Goal: Task Accomplishment & Management: Complete application form

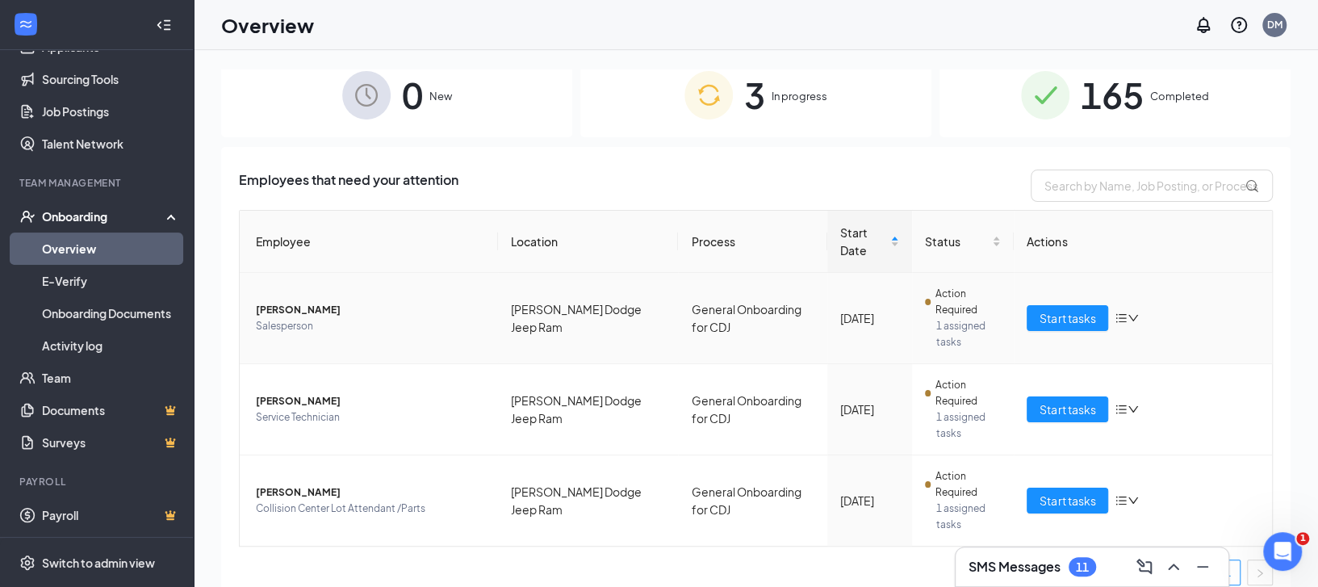
scroll to position [31, 0]
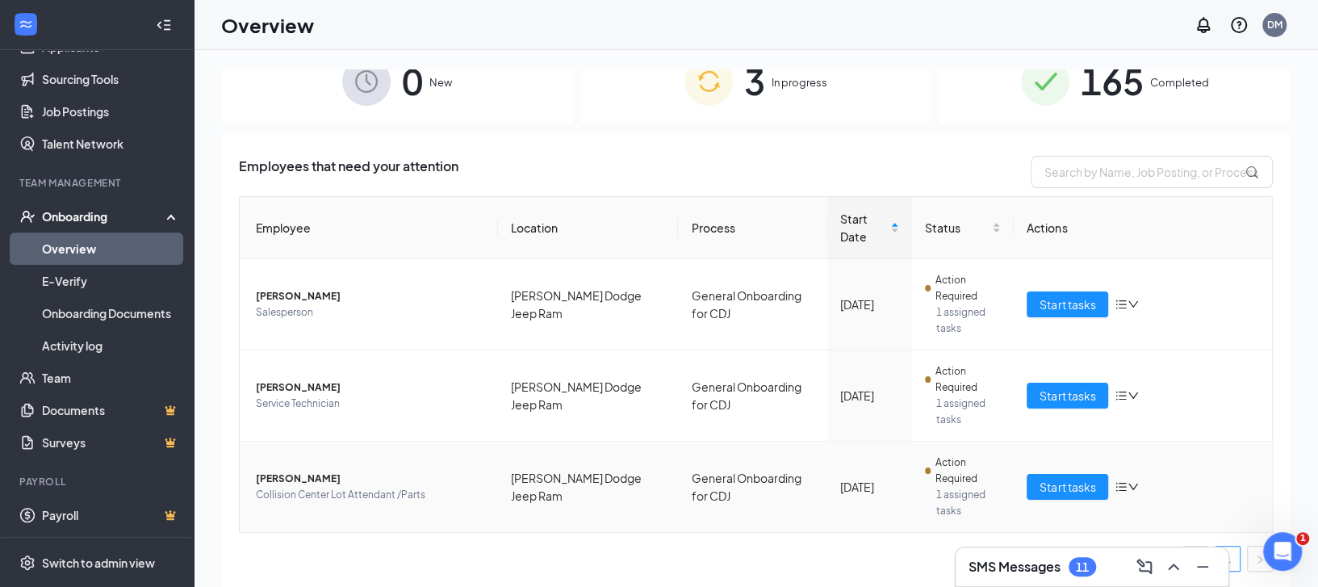
click at [600, 475] on td "[PERSON_NAME] Dodge Jeep Ram" at bounding box center [588, 486] width 181 height 90
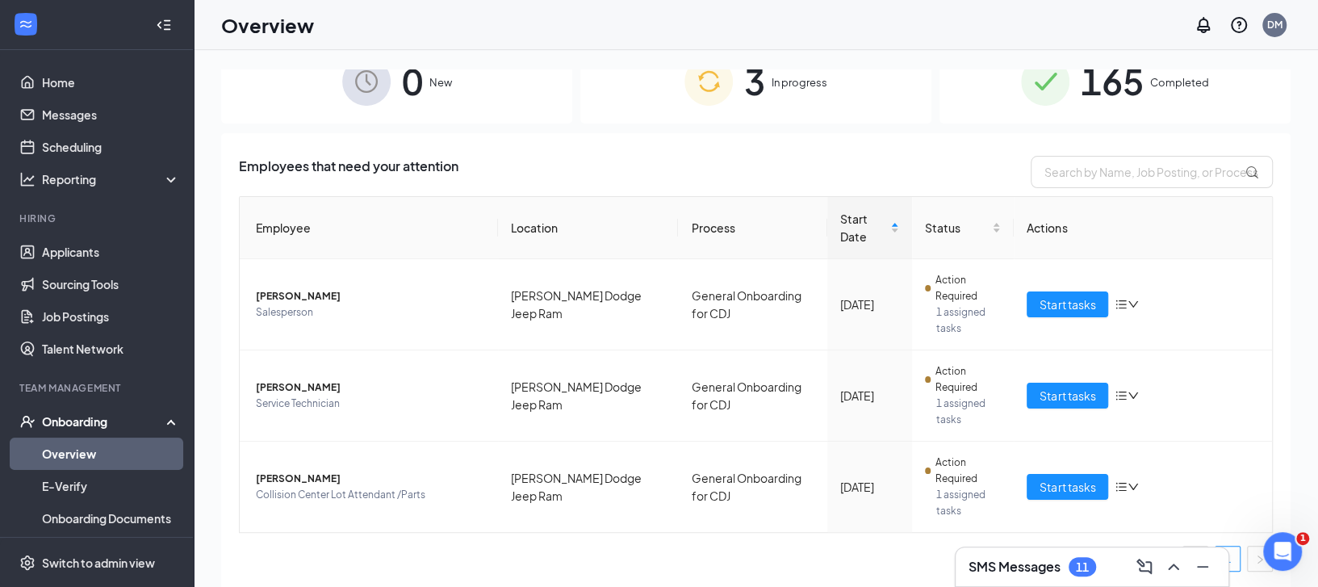
scroll to position [0, 0]
drag, startPoint x: 79, startPoint y: 248, endPoint x: 98, endPoint y: 253, distance: 19.2
click at [79, 248] on link "Applicants" at bounding box center [111, 252] width 138 height 32
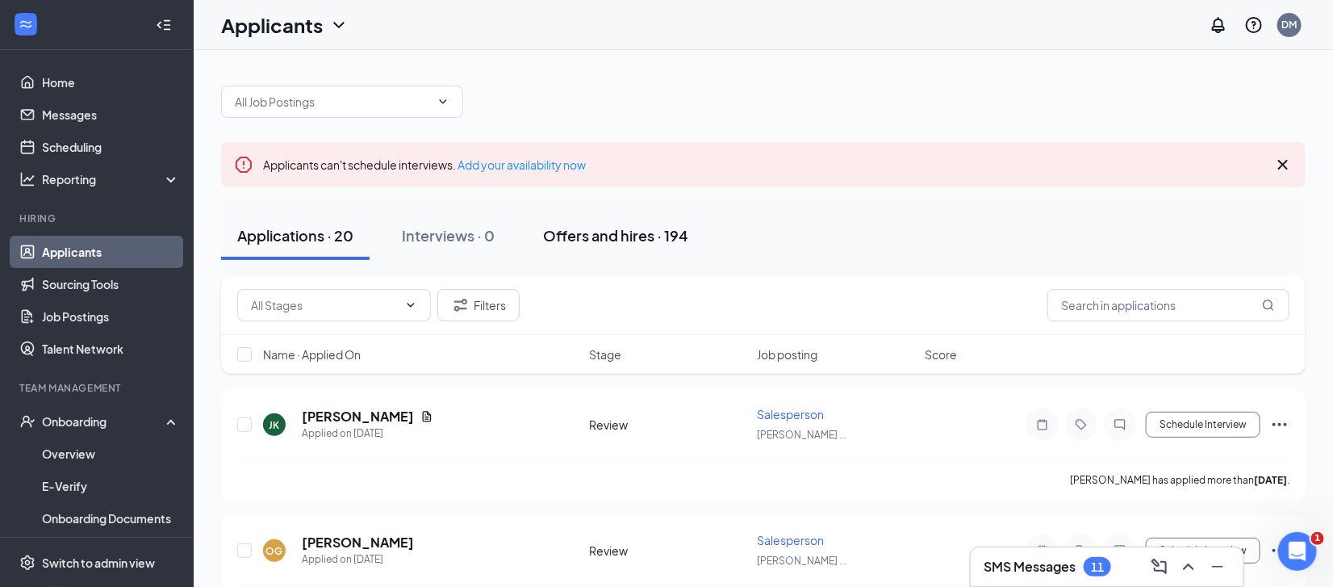
click at [616, 223] on button "Offers and hires · 194" at bounding box center [616, 235] width 178 height 48
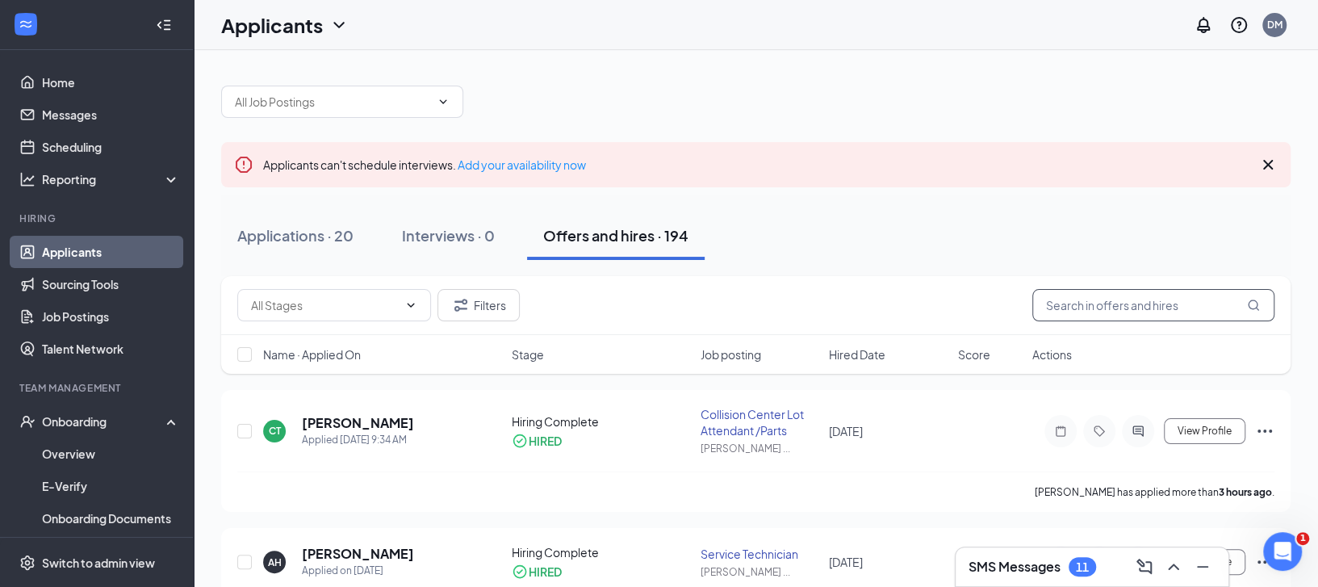
click at [1094, 297] on input "text" at bounding box center [1153, 305] width 242 height 32
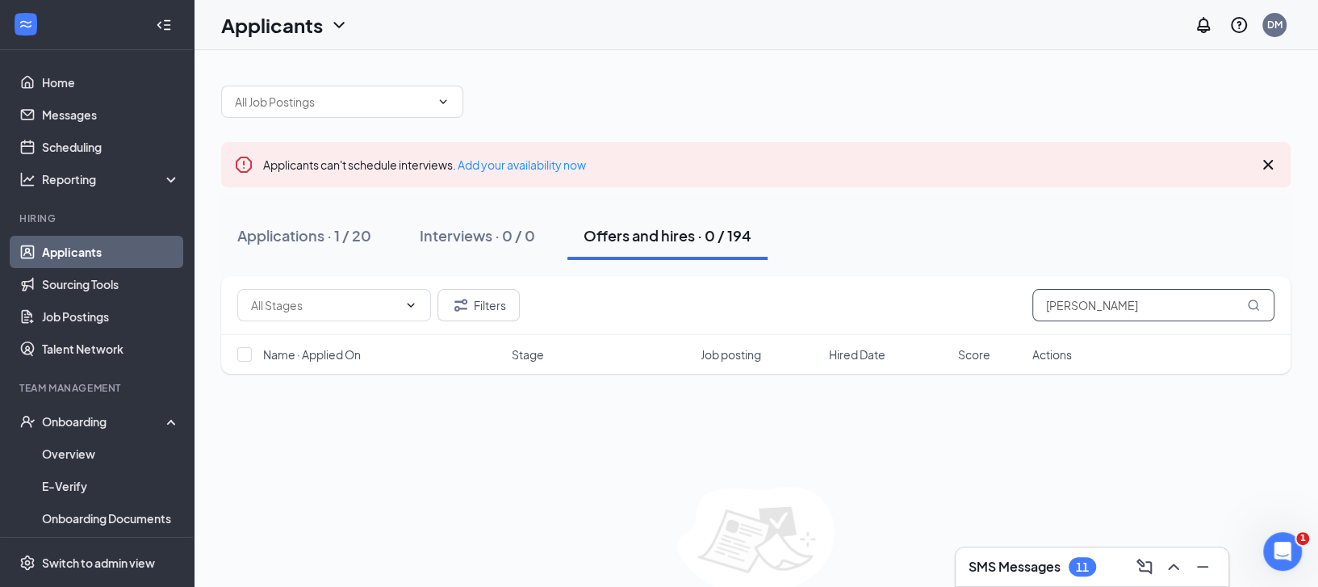
scroll to position [74, 0]
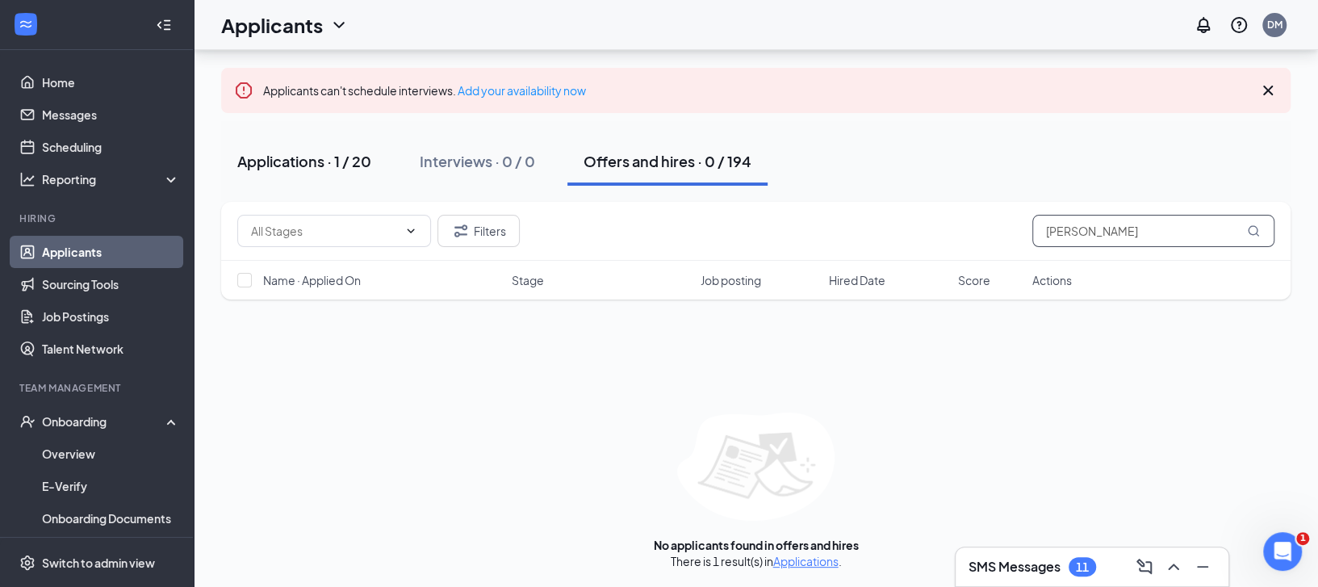
type input "[PERSON_NAME]"
click at [312, 167] on div "Applications · 1 / 20" at bounding box center [304, 161] width 134 height 20
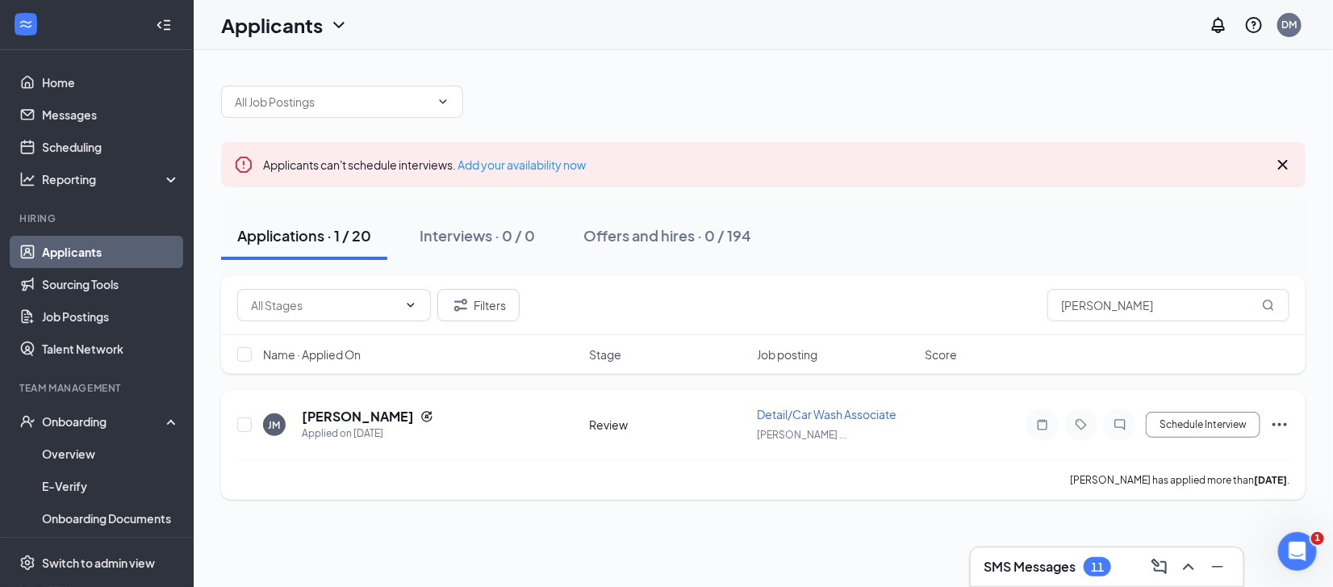
click at [1284, 422] on icon "Ellipses" at bounding box center [1279, 424] width 19 height 19
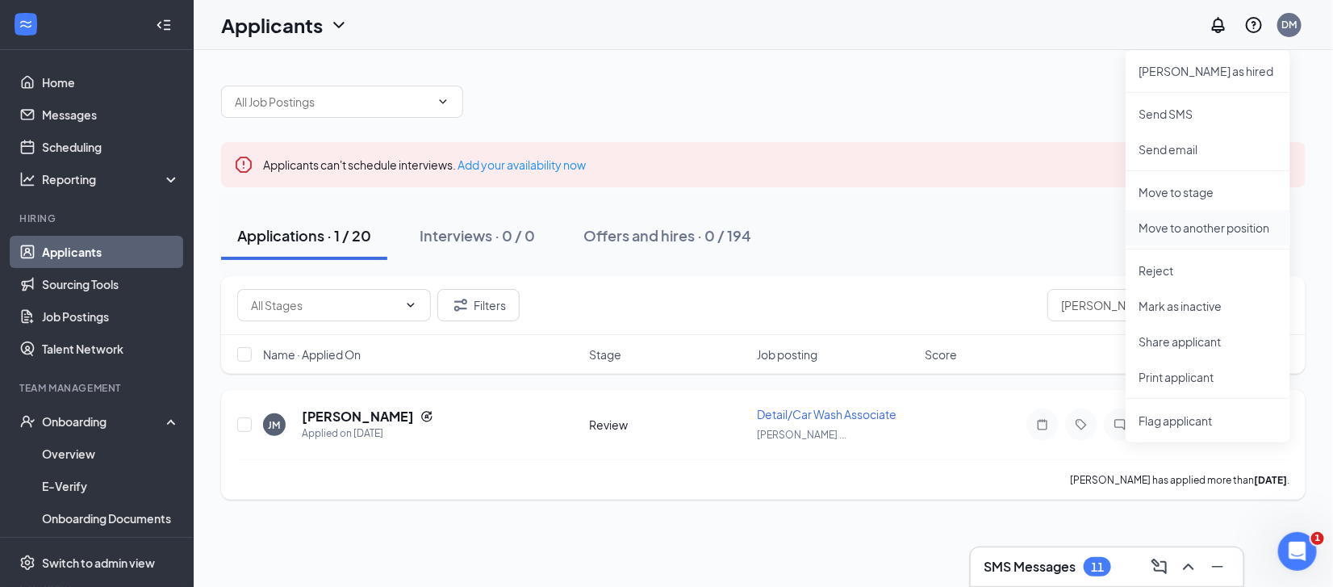
click at [1182, 230] on p "Move to another position" at bounding box center [1208, 228] width 139 height 16
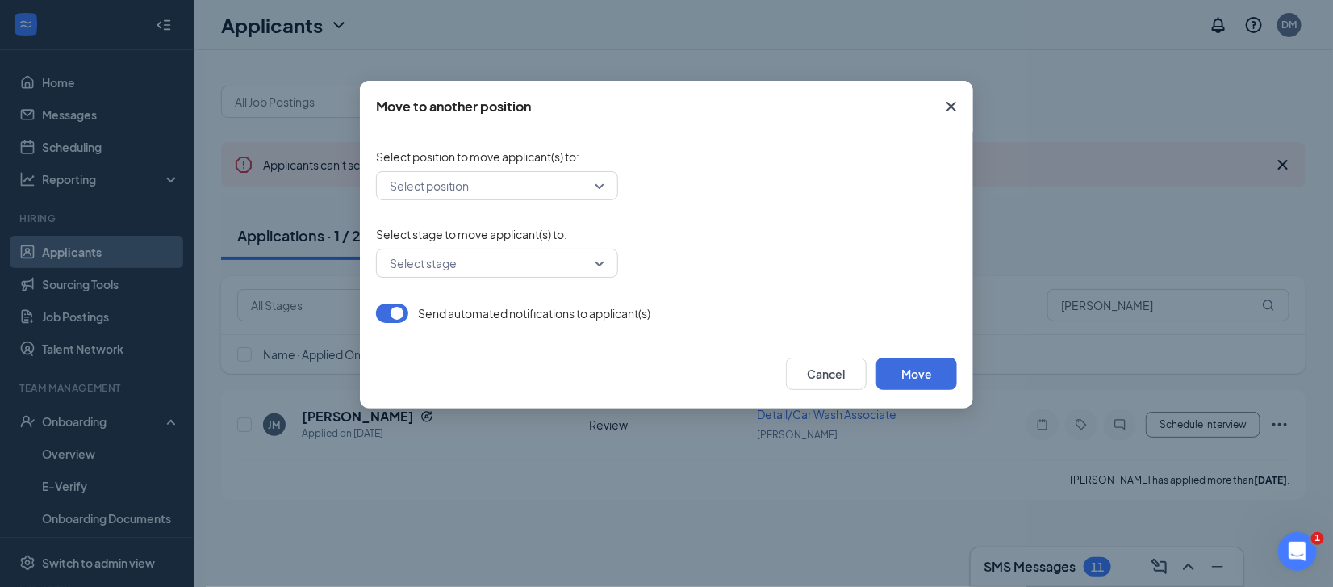
click at [602, 186] on div "Select position" at bounding box center [497, 185] width 242 height 29
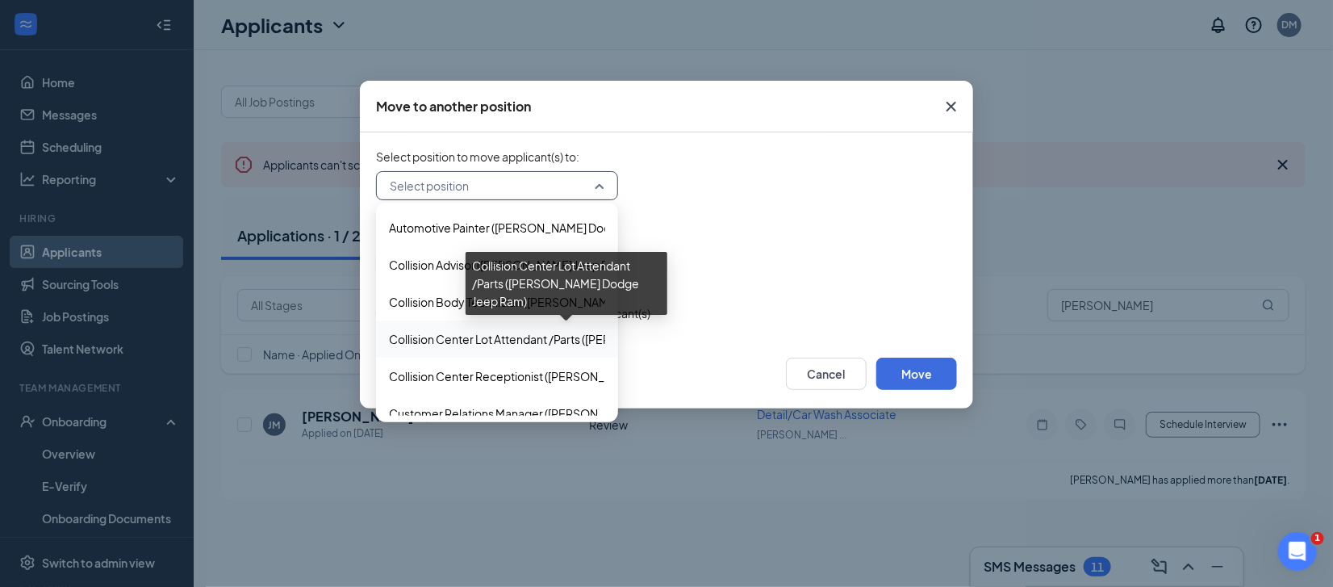
click at [768, 169] on div "Select position to move applicant(s) to : Select position 267558 269741 269730 …" at bounding box center [666, 175] width 581 height 52
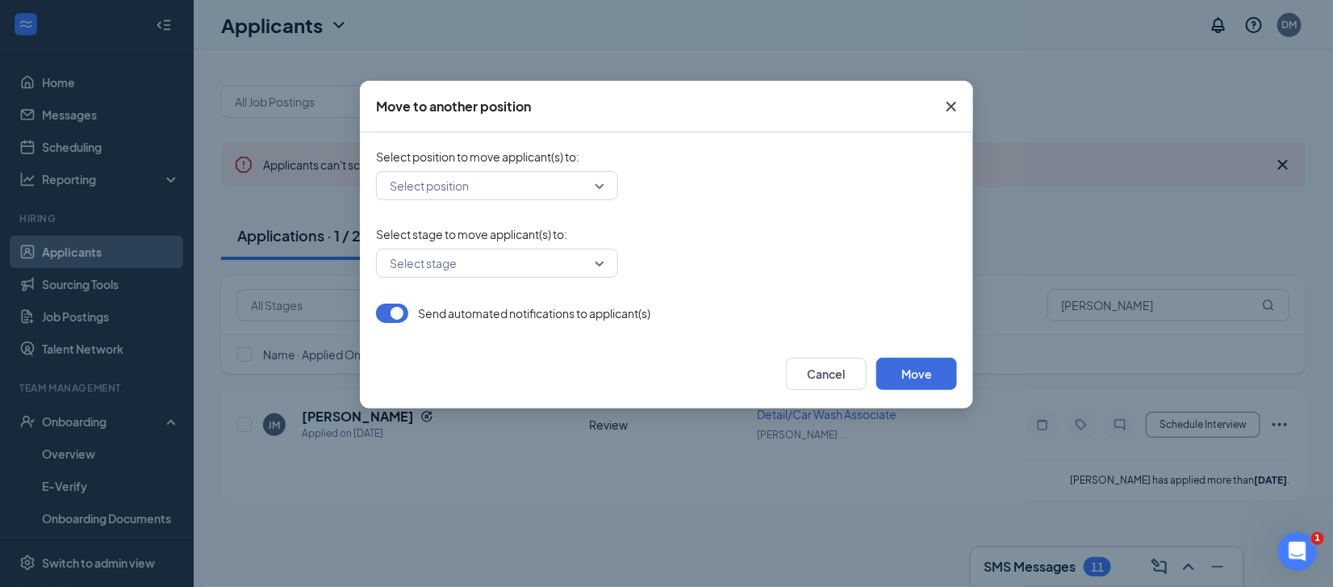
click at [955, 104] on icon "Cross" at bounding box center [951, 106] width 19 height 19
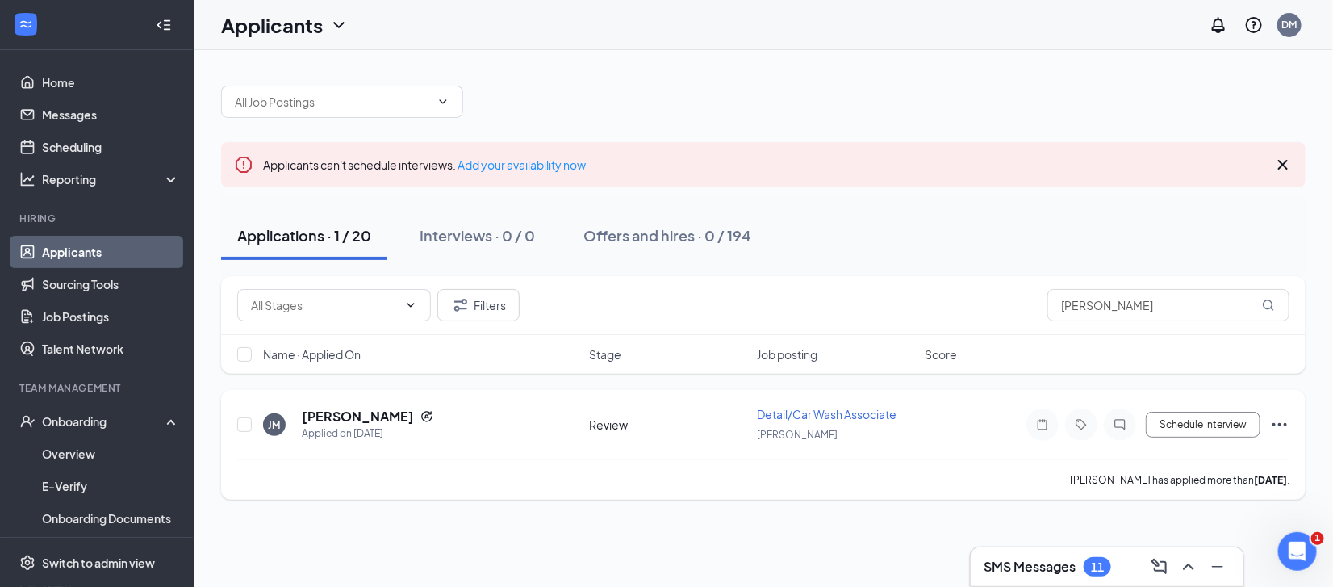
click at [1274, 415] on icon "Ellipses" at bounding box center [1279, 424] width 19 height 19
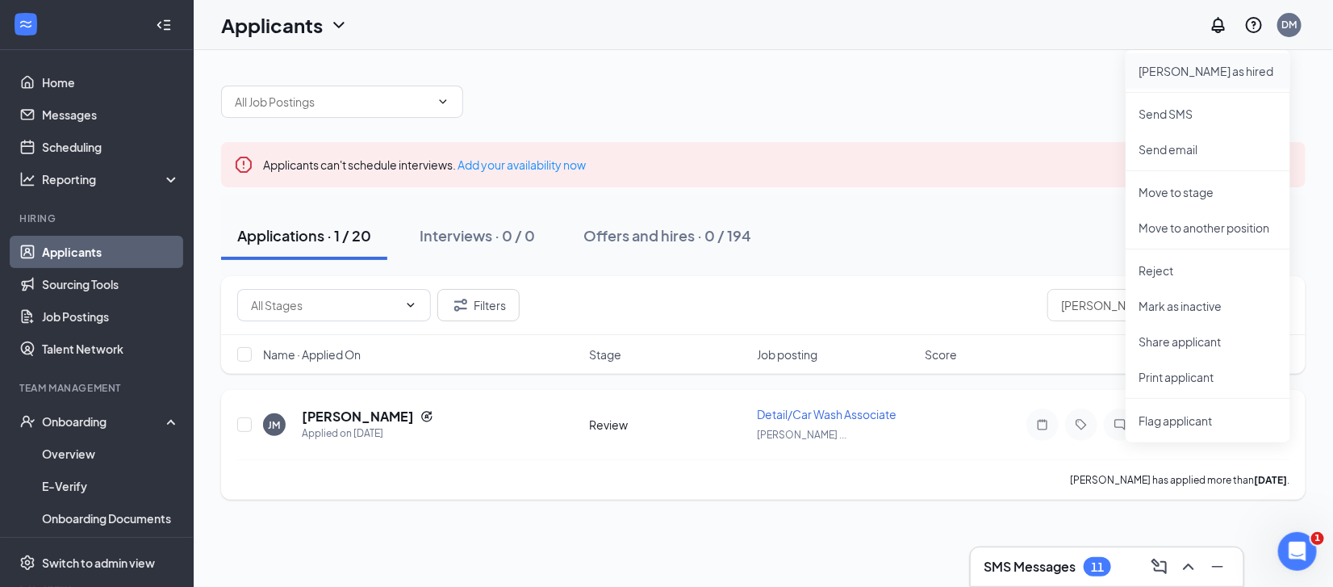
click at [1206, 82] on li "[PERSON_NAME] as hired" at bounding box center [1208, 71] width 165 height 36
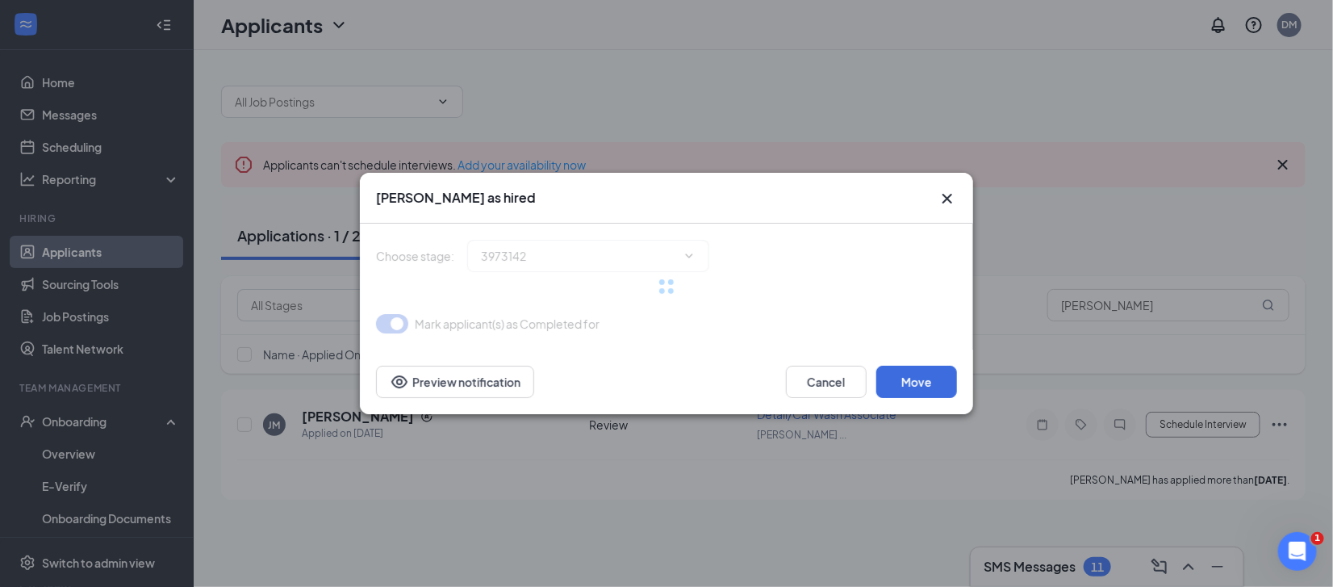
type input "Hiring Complete (final stage)"
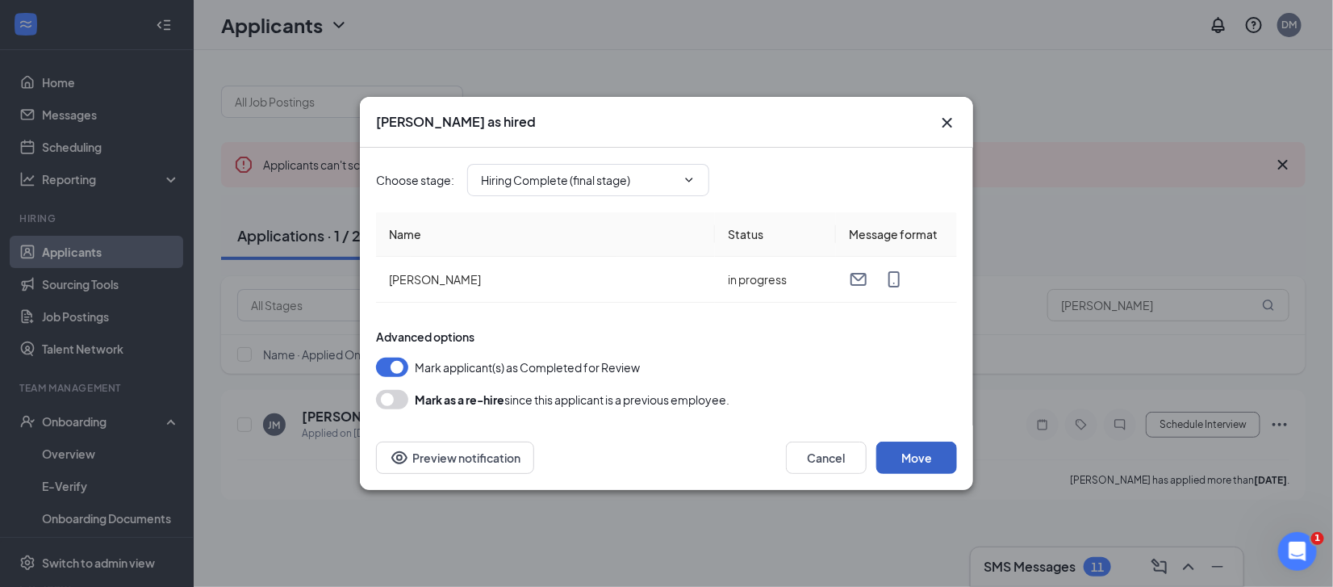
click at [914, 469] on button "Move" at bounding box center [917, 457] width 81 height 32
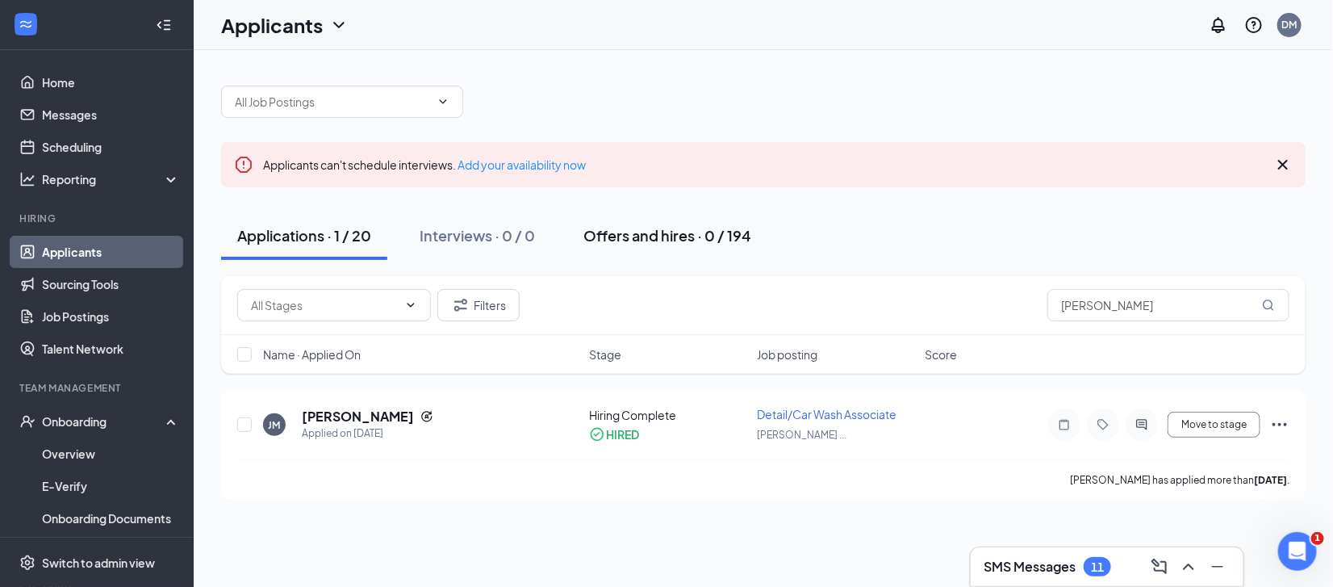
click at [649, 241] on div "Offers and hires · 0 / 194" at bounding box center [668, 235] width 168 height 20
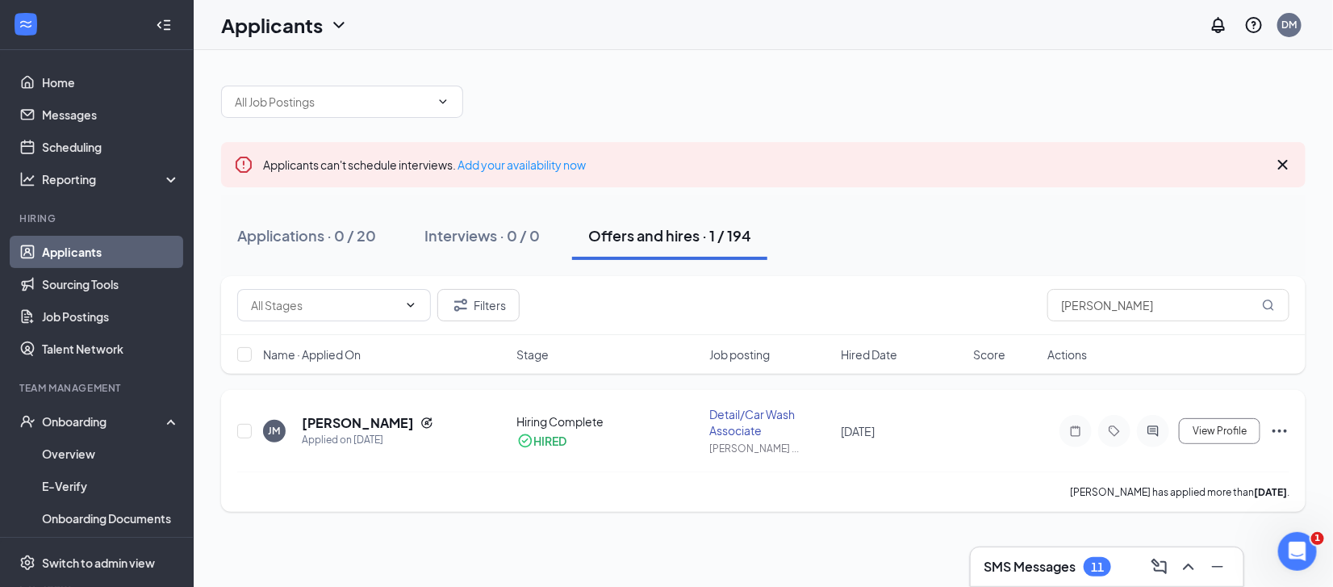
click at [1281, 422] on icon "Ellipses" at bounding box center [1279, 430] width 19 height 19
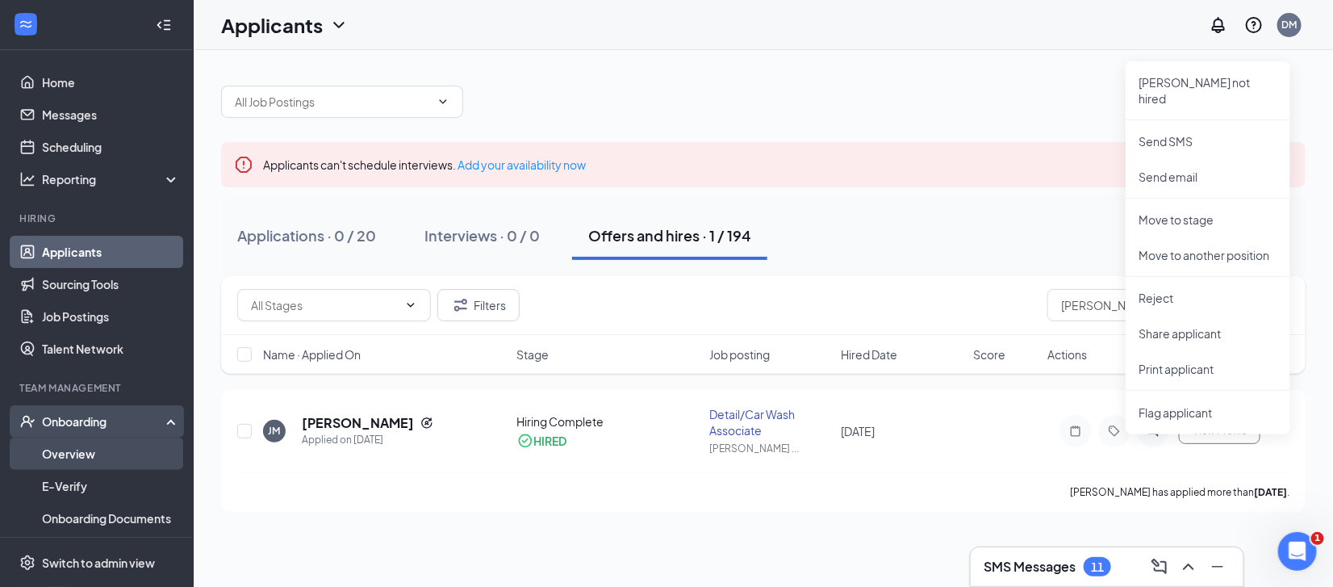
click at [65, 454] on link "Overview" at bounding box center [111, 453] width 138 height 32
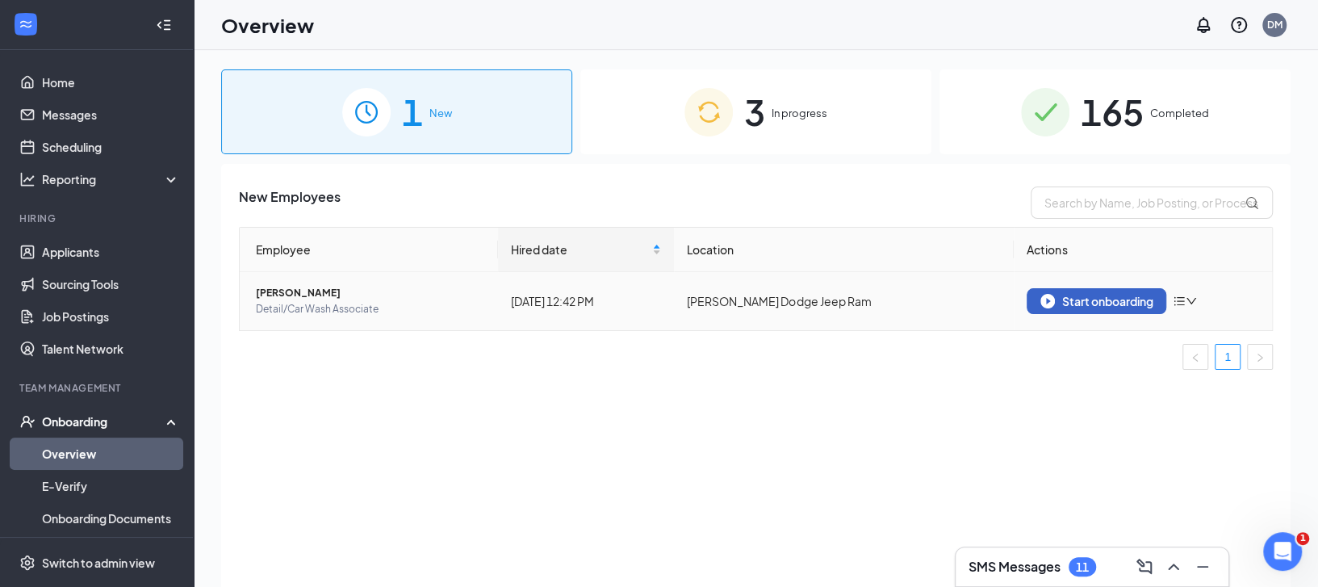
click at [1078, 303] on div "Start onboarding" at bounding box center [1096, 301] width 112 height 15
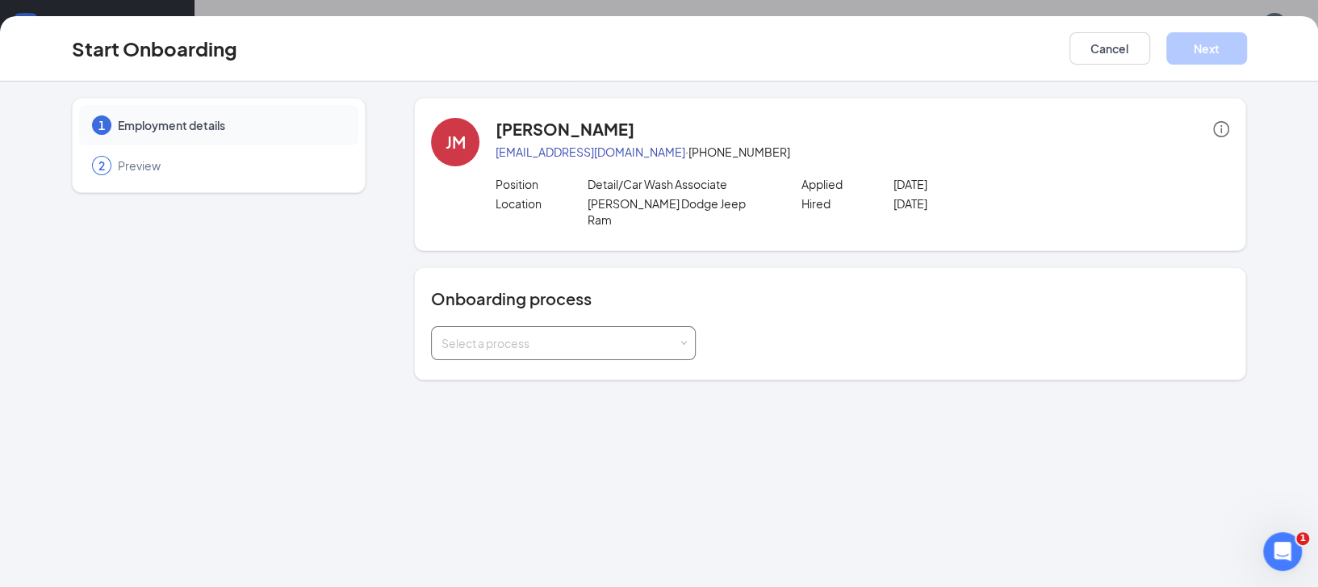
drag, startPoint x: 495, startPoint y: 358, endPoint x: 498, endPoint y: 338, distance: 19.6
click at [496, 358] on div "Onboarding process Select a process" at bounding box center [830, 323] width 832 height 113
click at [498, 336] on div "Select a process" at bounding box center [563, 343] width 244 height 32
click at [501, 364] on span "General Onboarding for CDJ" at bounding box center [512, 359] width 150 height 15
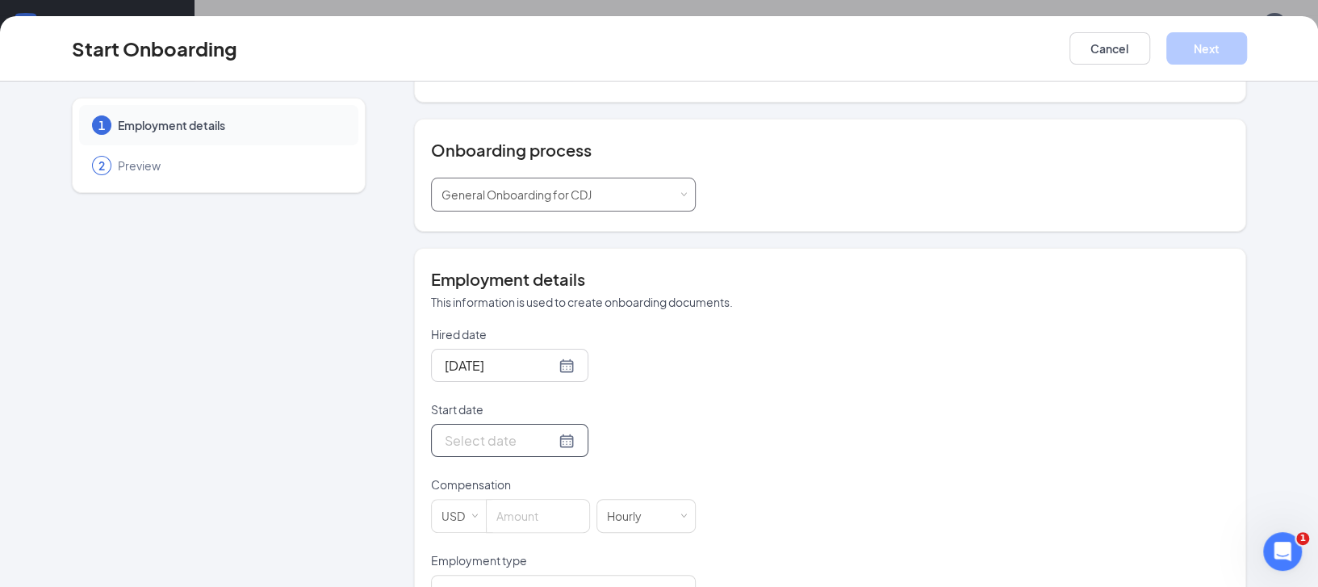
scroll to position [215, 0]
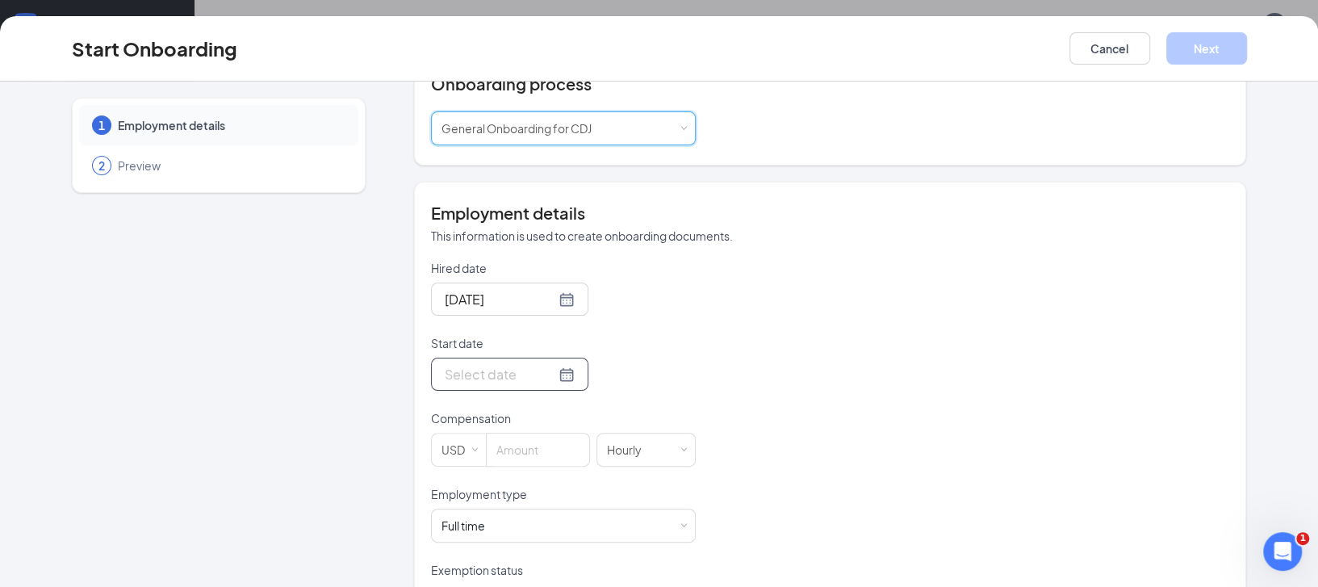
click at [551, 362] on div at bounding box center [509, 374] width 157 height 33
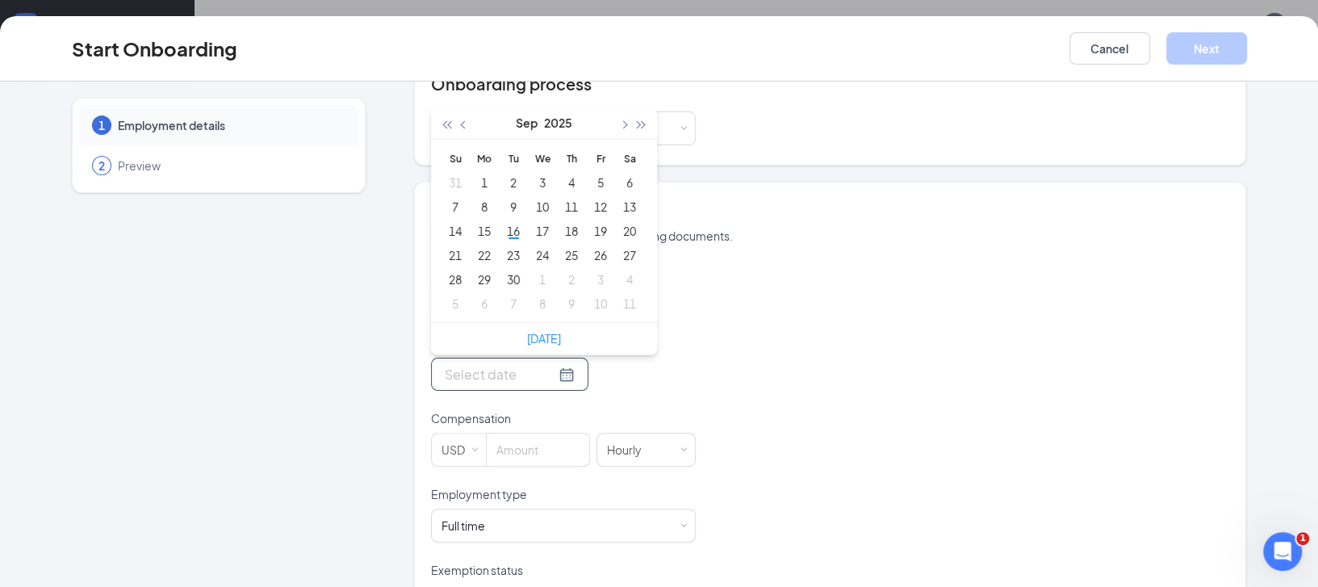
click at [541, 364] on div at bounding box center [510, 374] width 130 height 20
type input "[DATE]"
click at [504, 270] on div "30" at bounding box center [513, 279] width 19 height 19
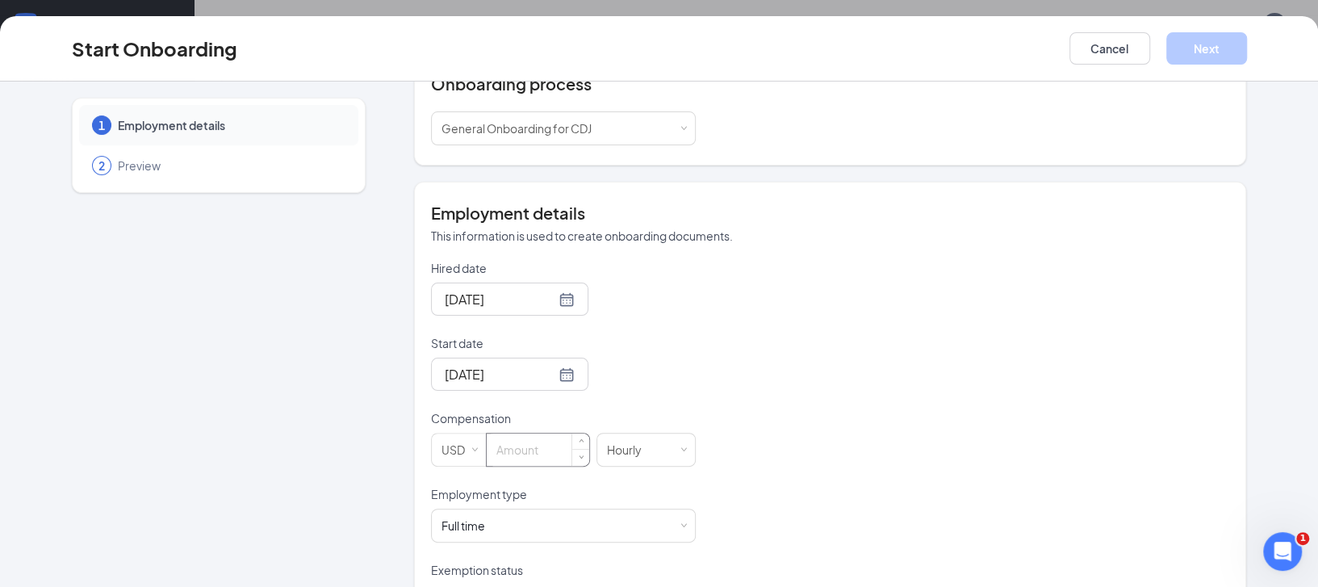
click at [529, 433] on input at bounding box center [538, 449] width 103 height 32
type input "1"
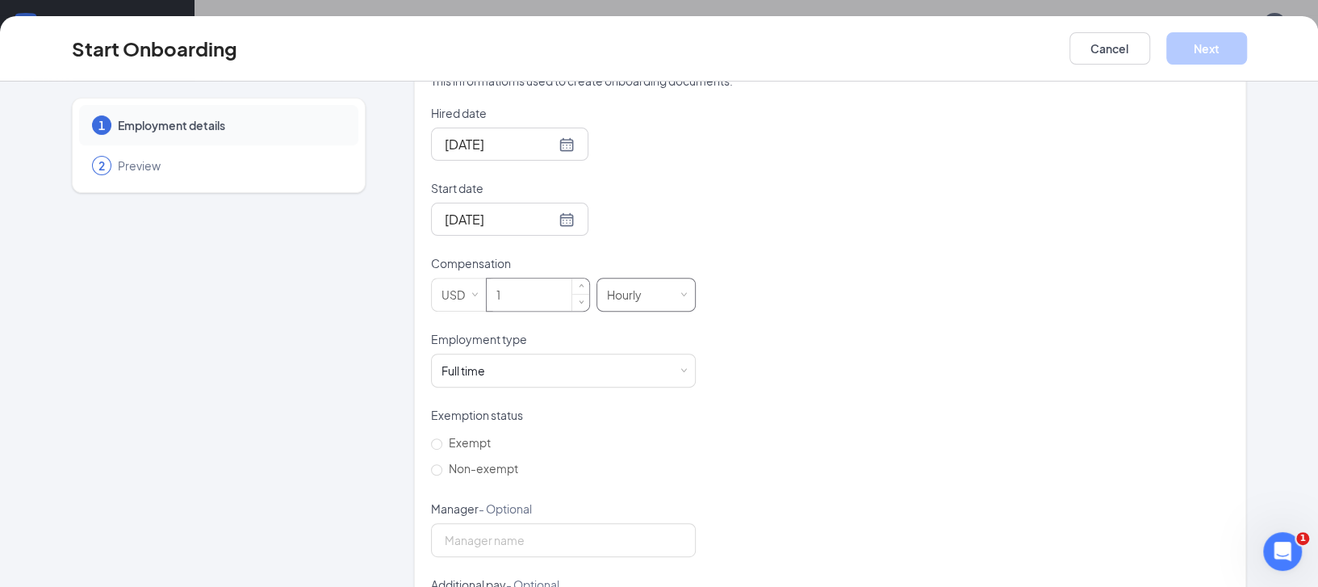
scroll to position [434, 0]
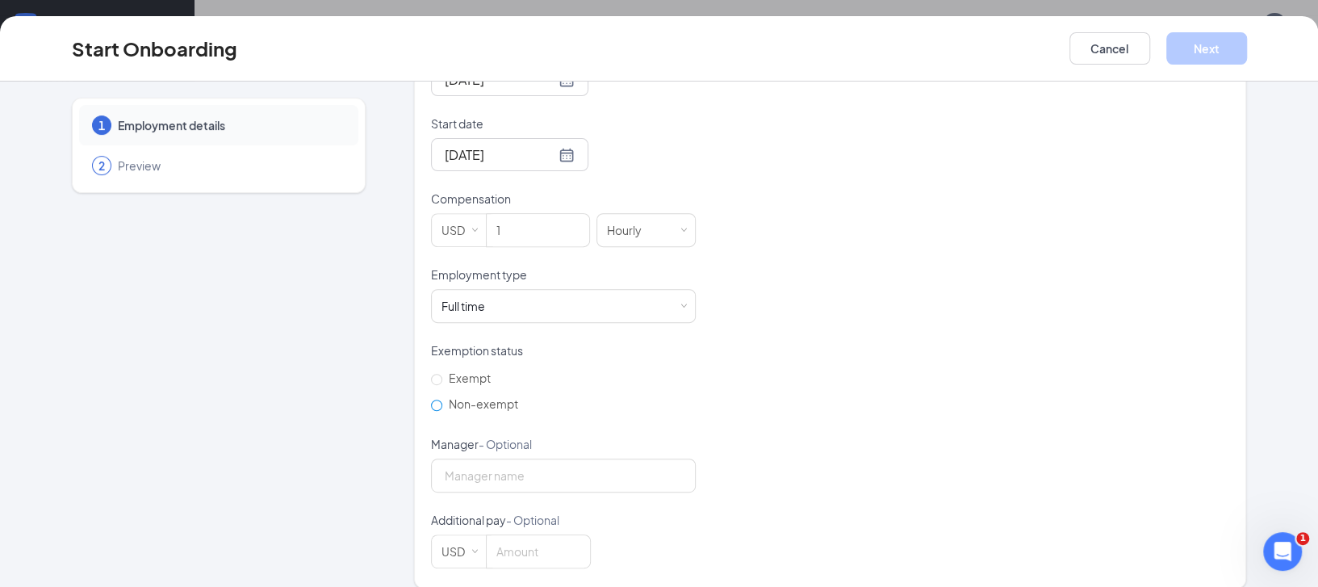
click at [490, 395] on label "Non-exempt" at bounding box center [478, 404] width 94 height 26
click at [442, 400] on input "Non-exempt" at bounding box center [436, 405] width 11 height 11
radio input "true"
click at [651, 458] on input "Manager - Optional" at bounding box center [563, 475] width 265 height 34
type input "[PERSON_NAME]"
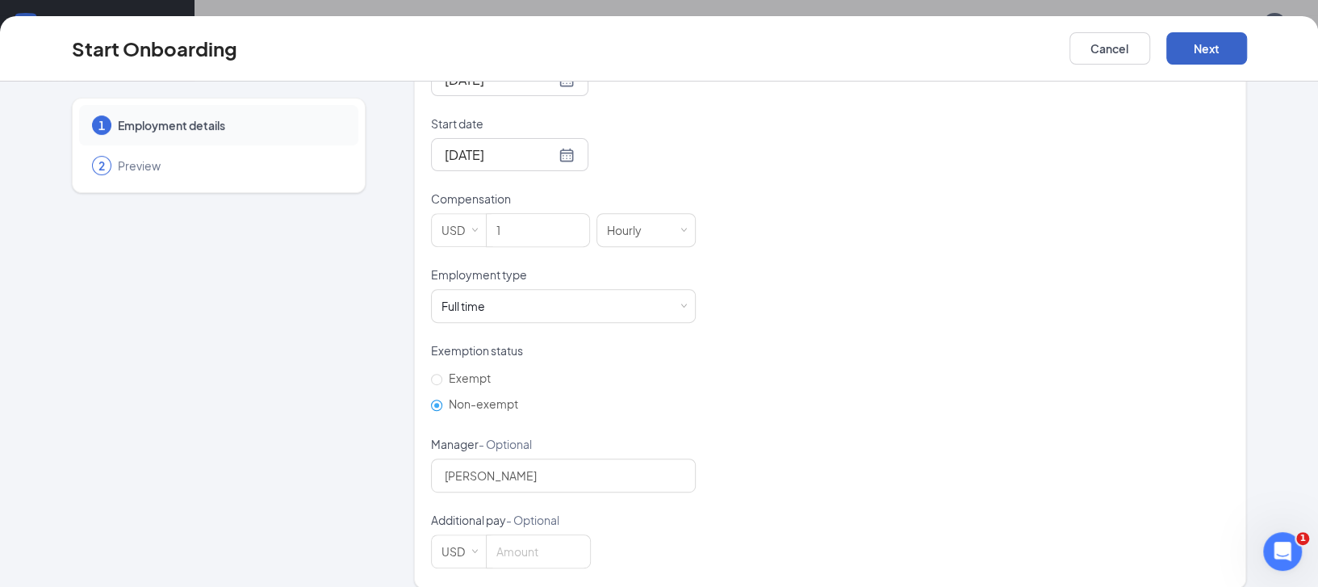
click at [1192, 40] on button "Next" at bounding box center [1206, 48] width 81 height 32
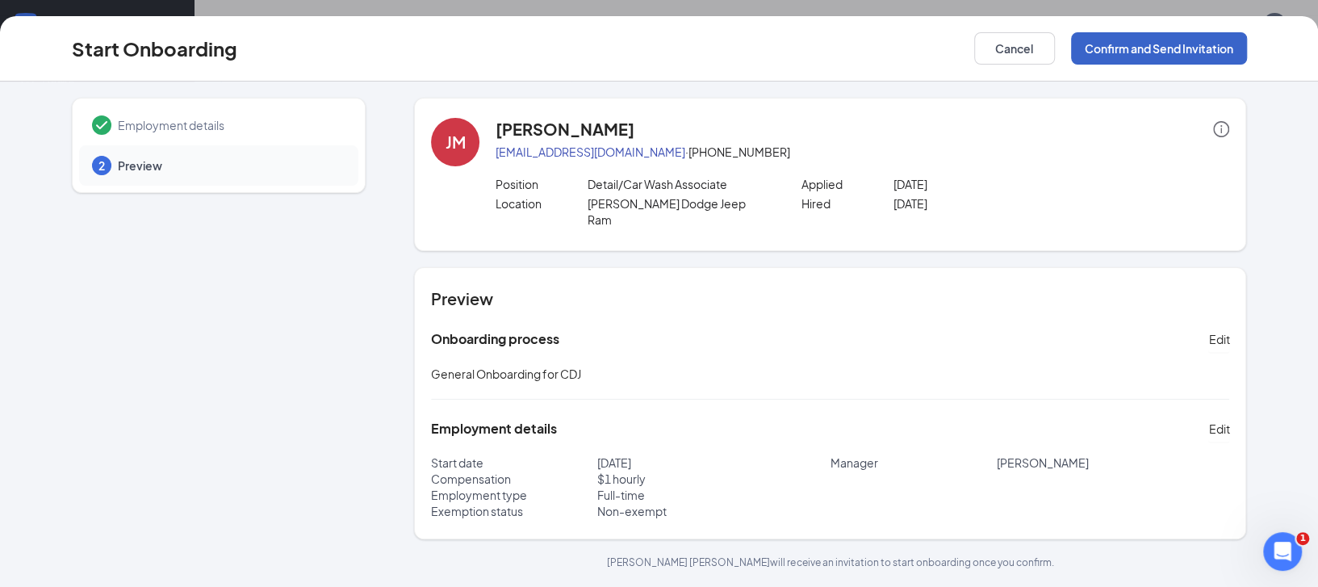
click at [1176, 61] on button "Confirm and Send Invitation" at bounding box center [1159, 48] width 176 height 32
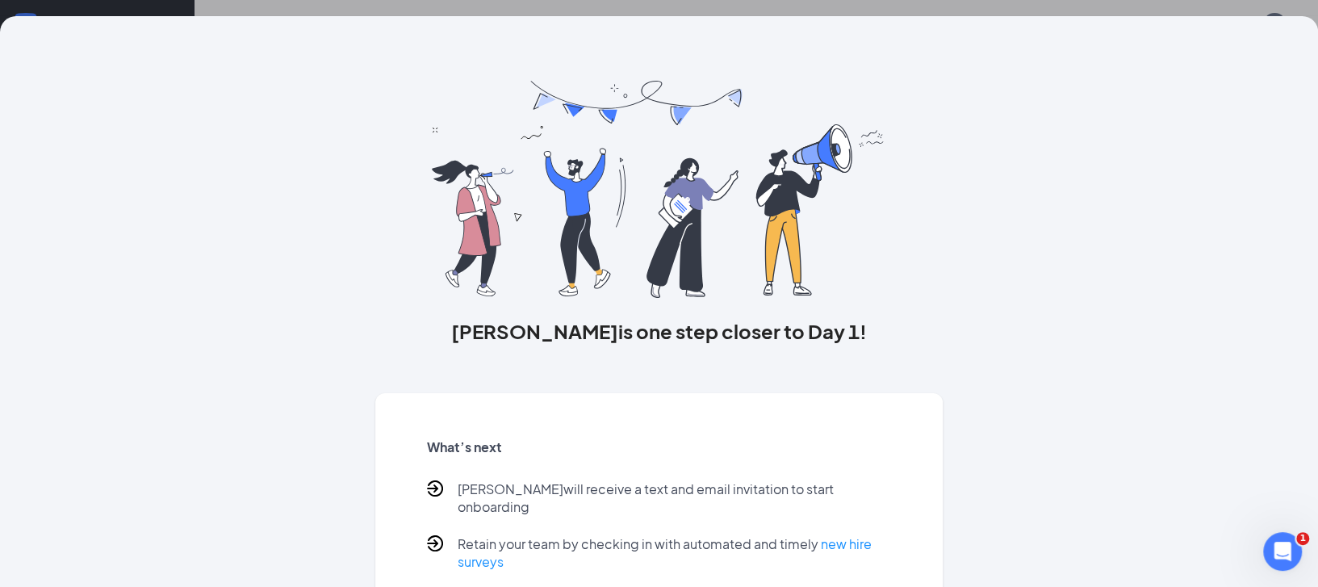
click at [415, 266] on div "[PERSON_NAME] is one step closer to Day 1!" at bounding box center [659, 213] width 568 height 264
